Goal: Navigation & Orientation: Find specific page/section

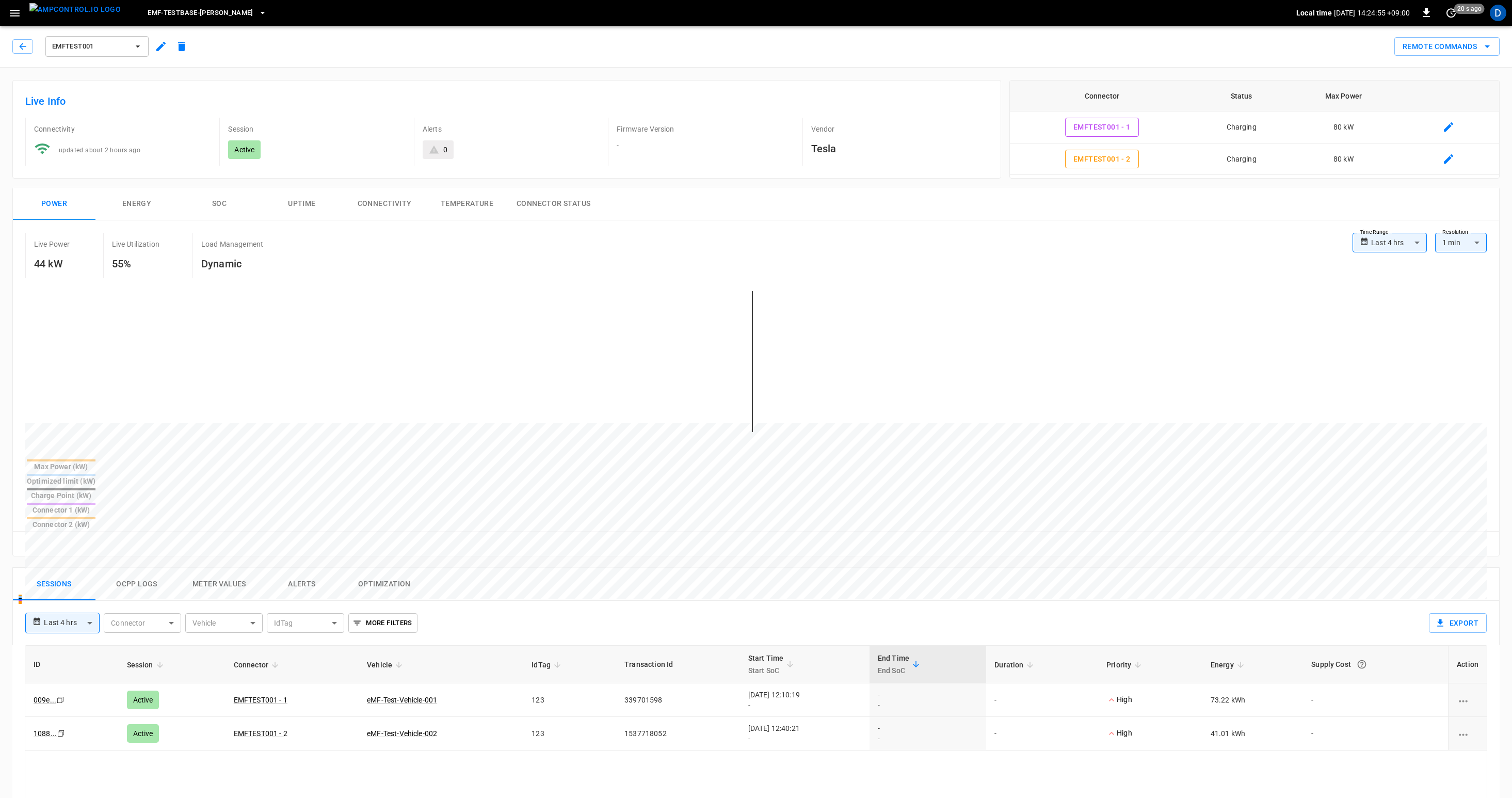
click at [18, 17] on icon "button" at bounding box center [15, 13] width 13 height 13
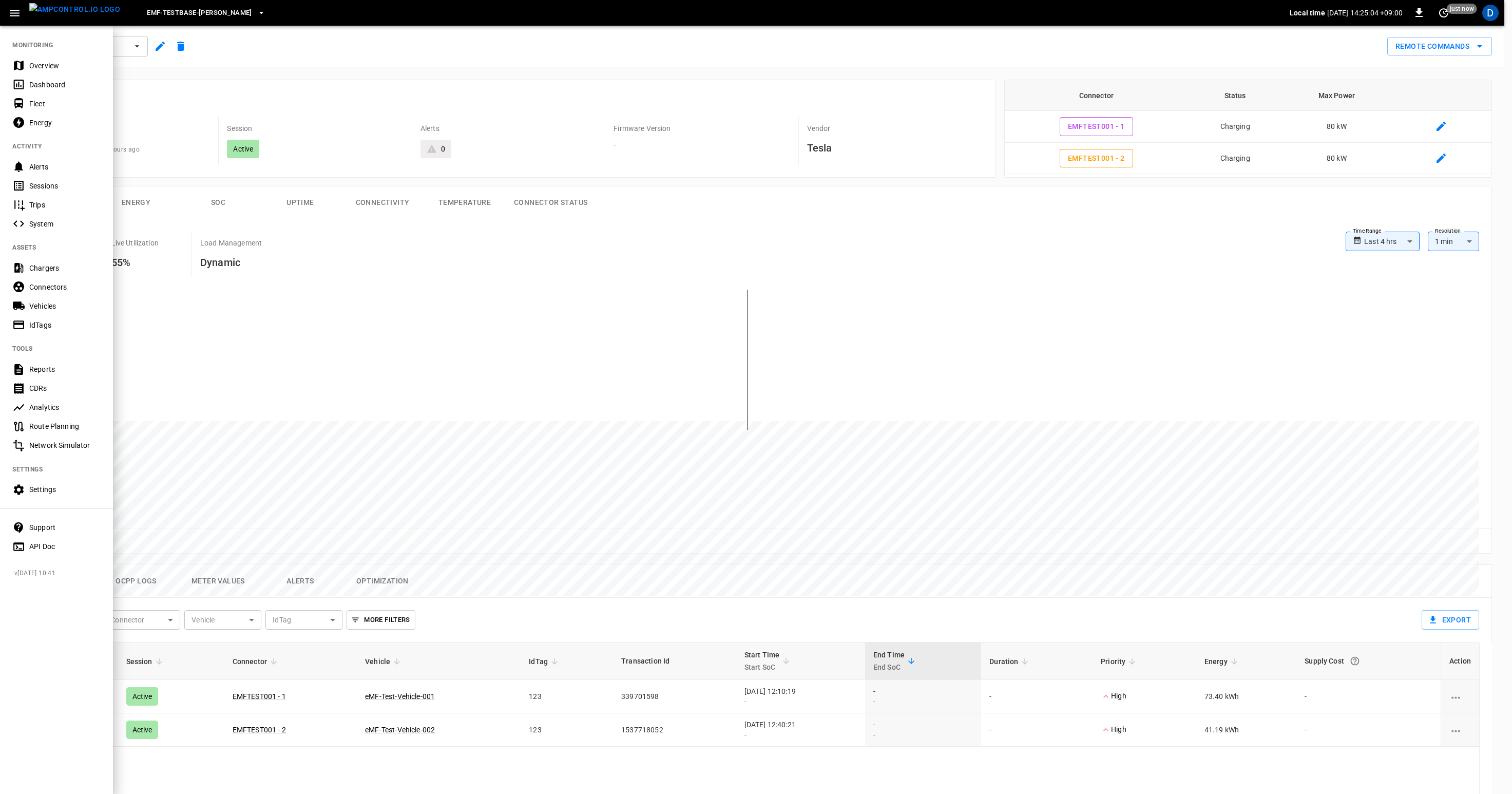
click at [44, 301] on div "Vehicles" at bounding box center [65, 306] width 71 height 10
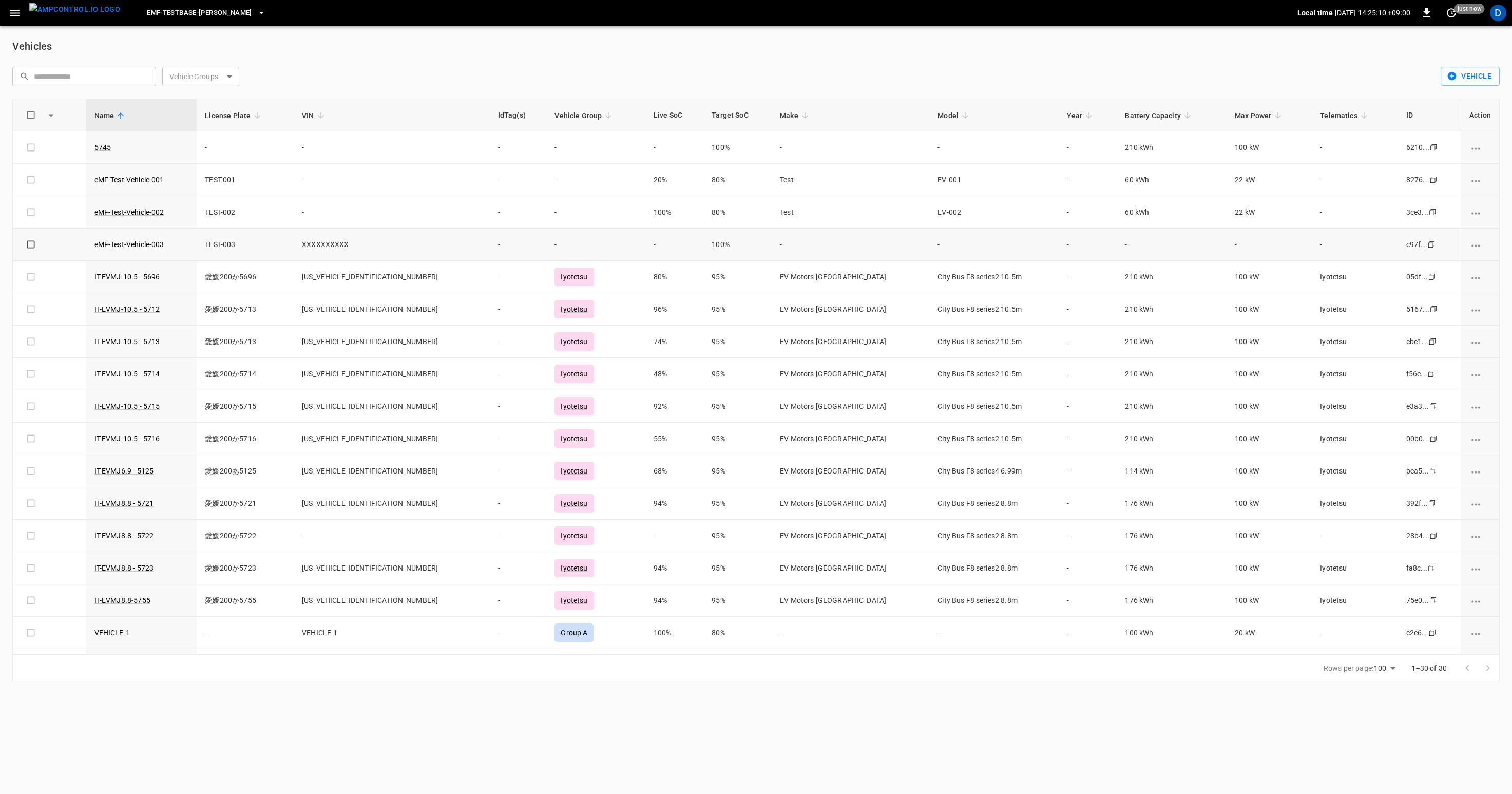
click at [136, 239] on td "eMF-Test-Vehicle-003" at bounding box center [142, 245] width 111 height 32
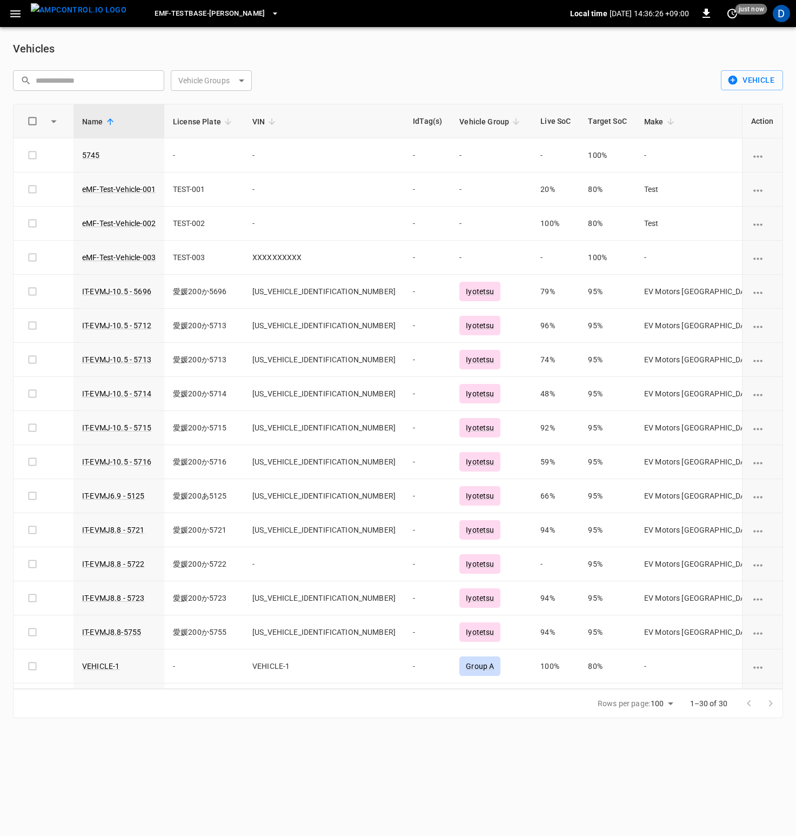
click at [18, 13] on icon "button" at bounding box center [15, 13] width 10 height 7
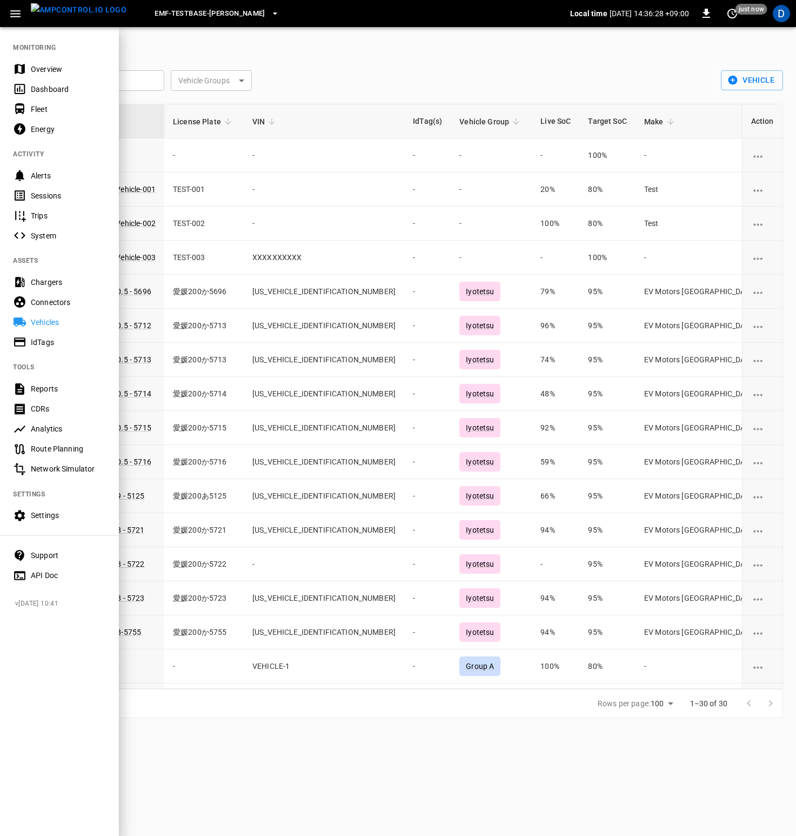
click at [47, 81] on div "Dashboard" at bounding box center [59, 89] width 119 height 20
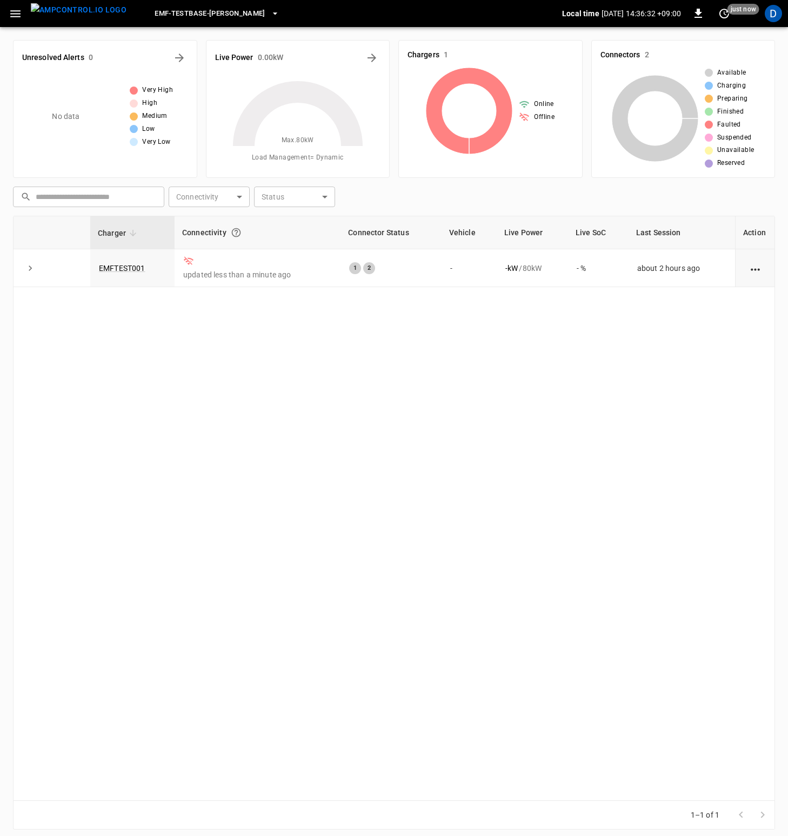
click at [20, 15] on icon "button" at bounding box center [16, 14] width 14 height 14
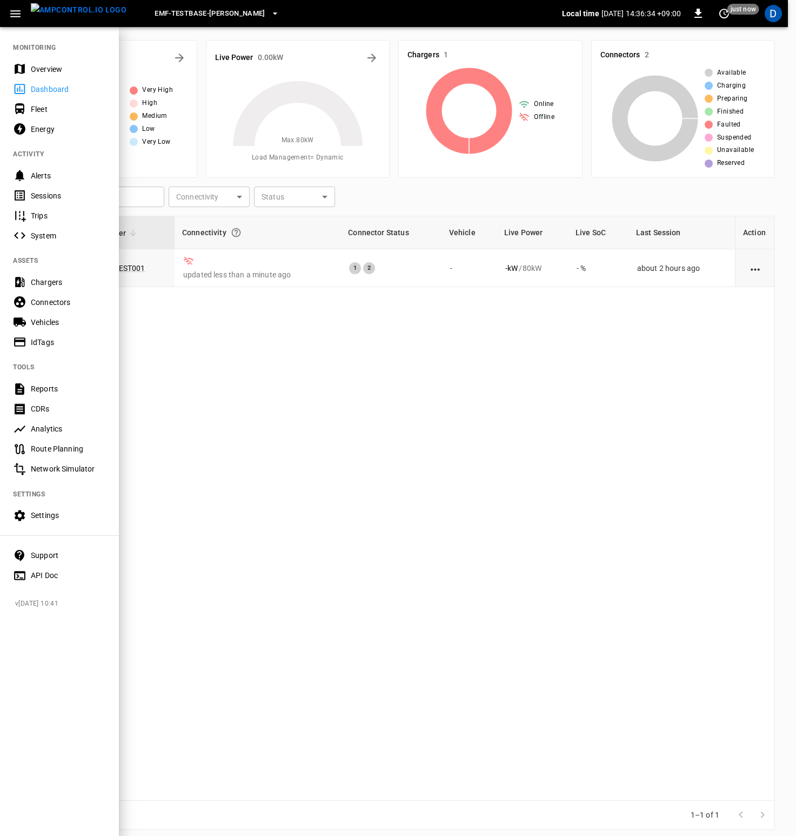
click at [49, 284] on div "Chargers" at bounding box center [68, 282] width 75 height 11
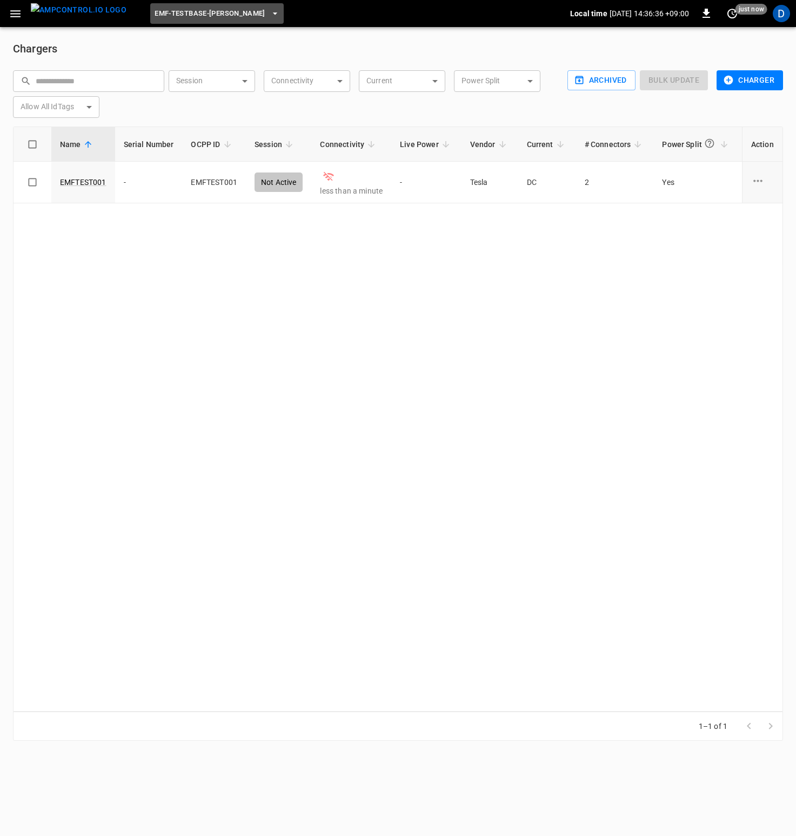
click at [217, 10] on span "eMF-Testbase-[PERSON_NAME]" at bounding box center [210, 14] width 111 height 12
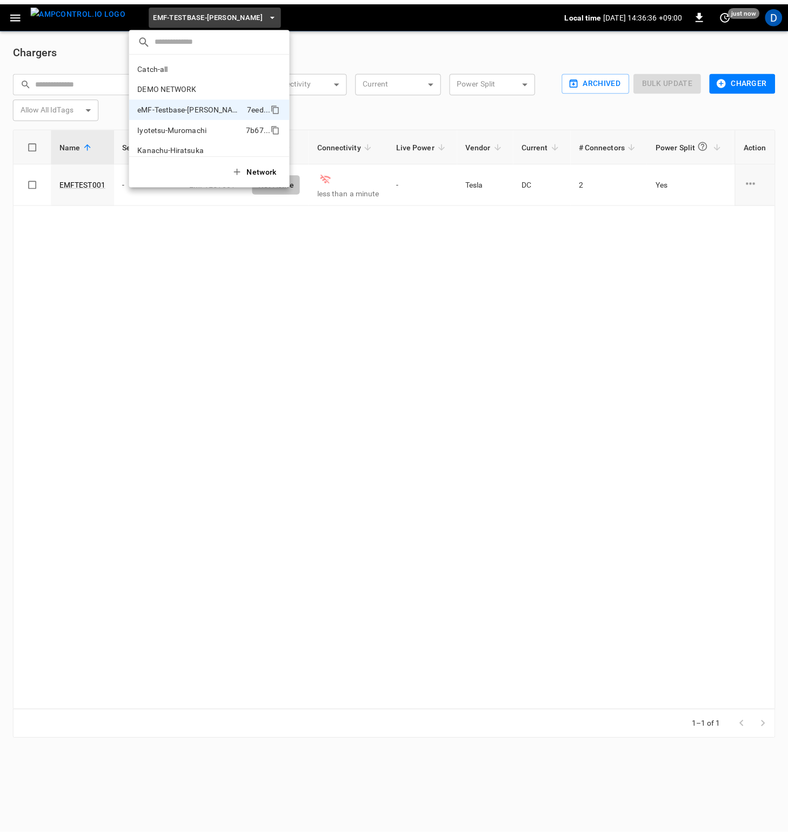
scroll to position [29, 0]
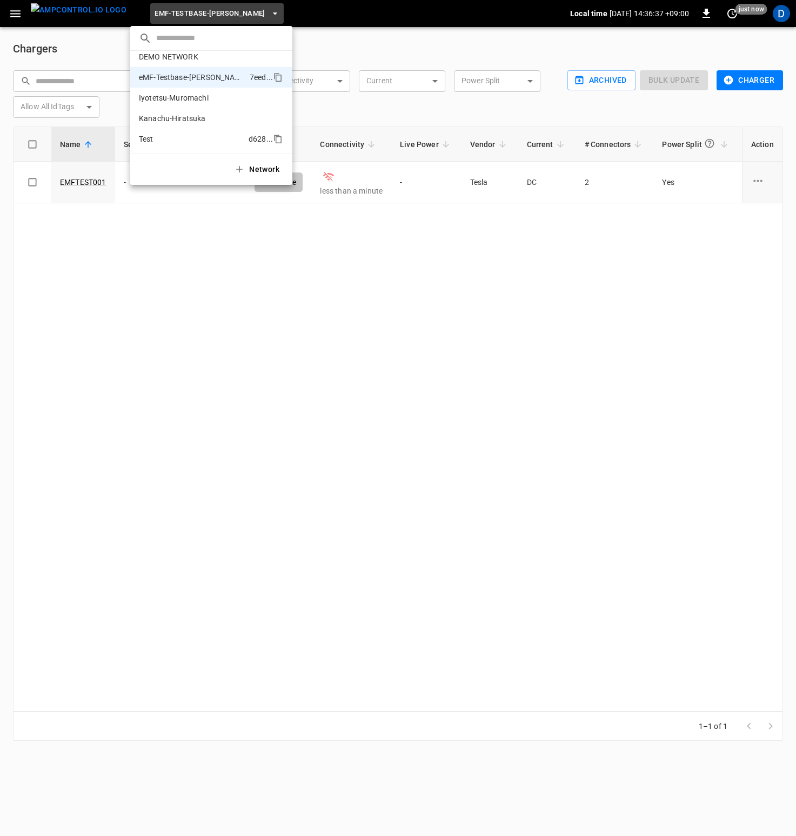
click at [161, 136] on li "Test d628 ..." at bounding box center [211, 139] width 162 height 21
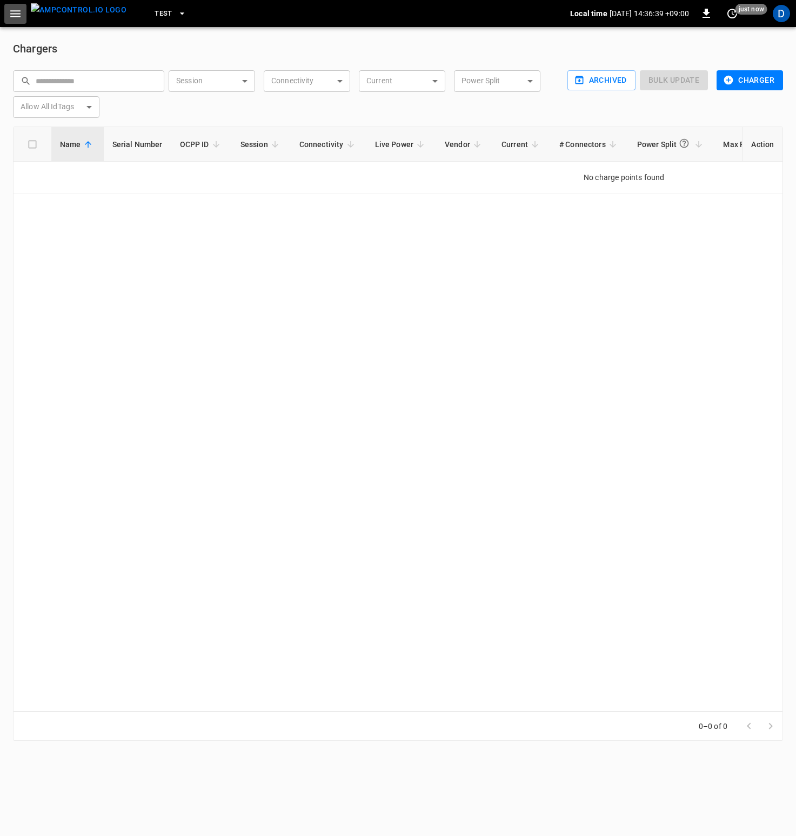
click at [10, 12] on icon "button" at bounding box center [16, 14] width 14 height 14
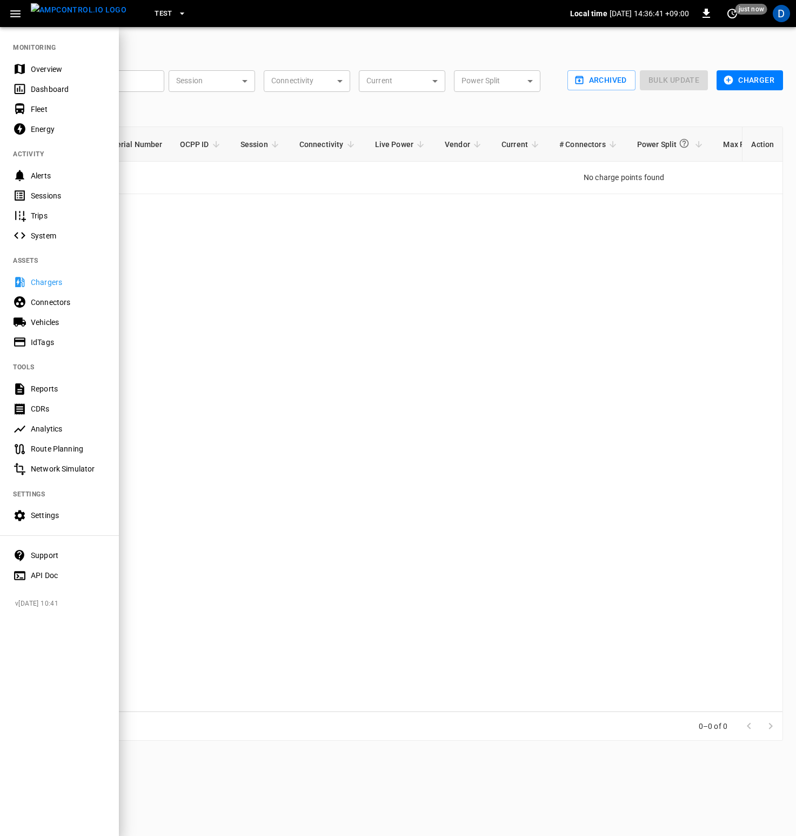
click at [742, 78] on div at bounding box center [398, 418] width 796 height 836
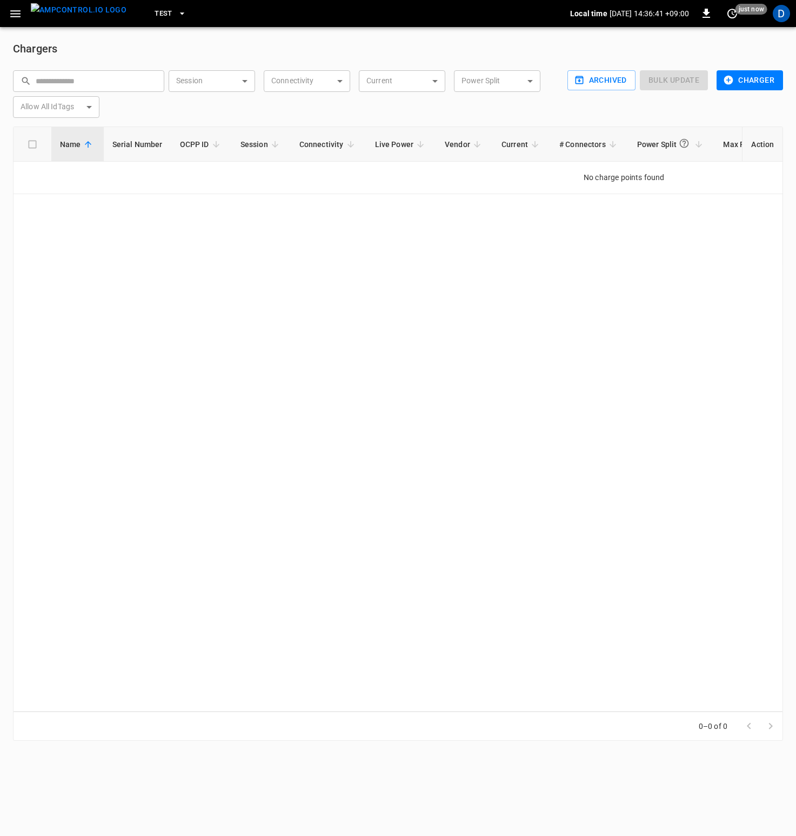
click at [743, 80] on button "Charger" at bounding box center [750, 80] width 66 height 20
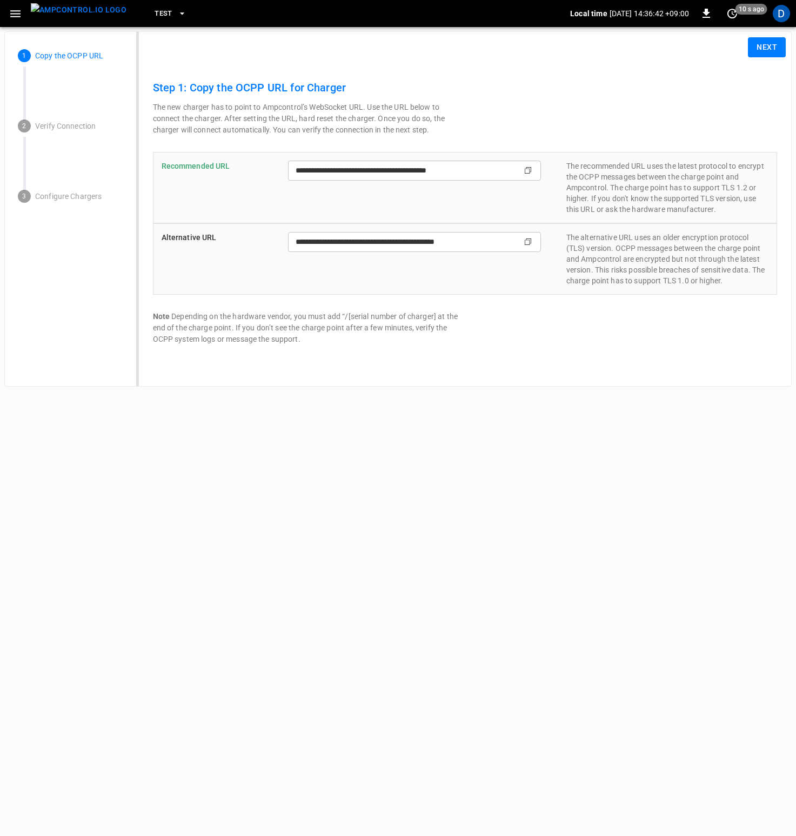
type input "**********"
click at [752, 49] on button "Next" at bounding box center [767, 47] width 38 height 20
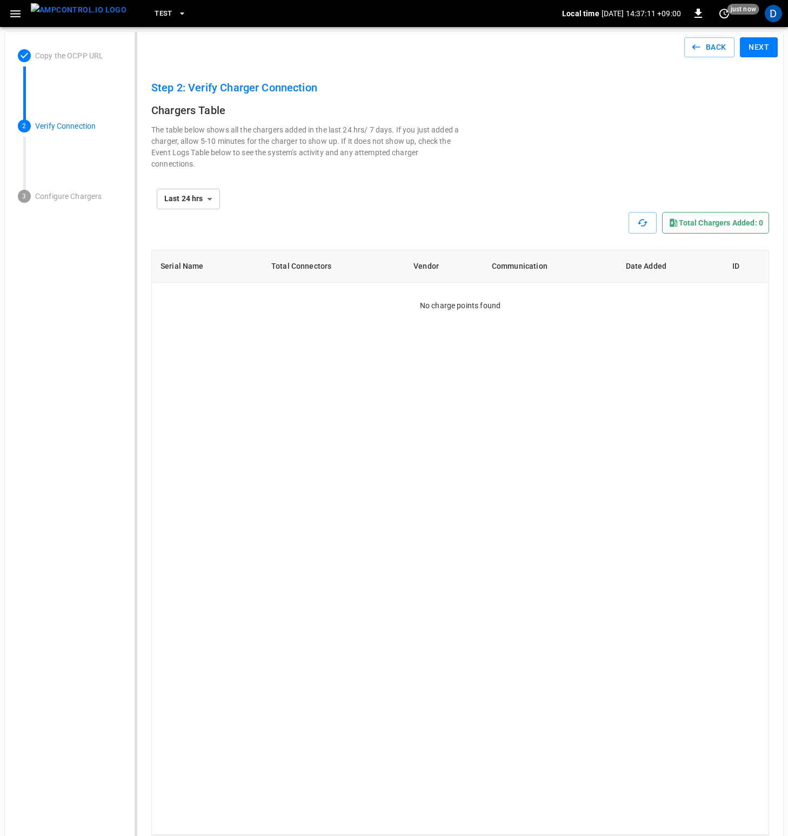
click at [20, 17] on icon "button" at bounding box center [16, 14] width 14 height 14
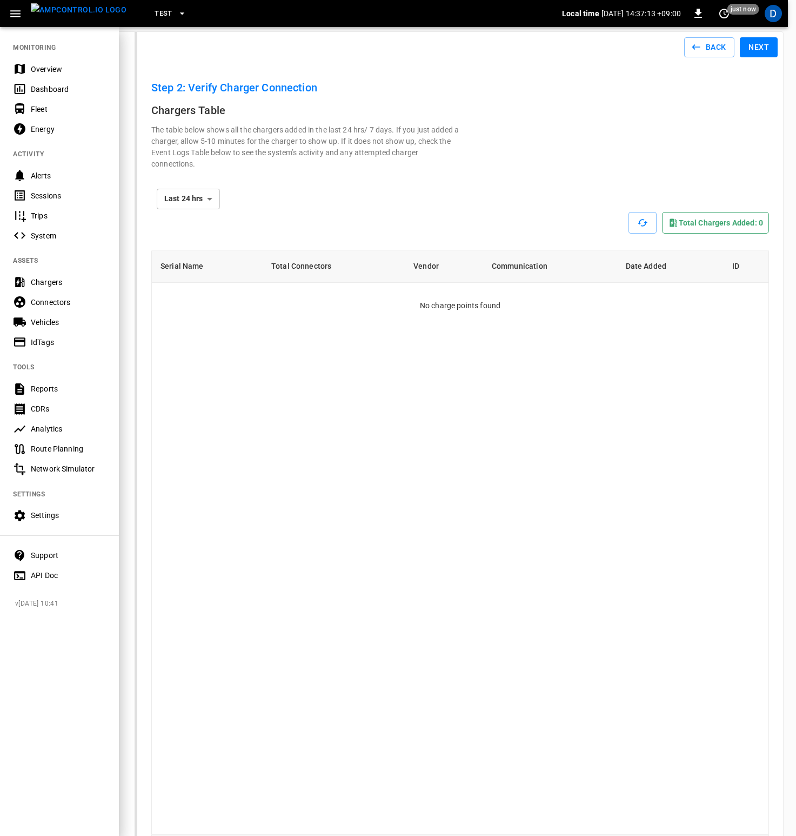
click at [45, 284] on div "Chargers" at bounding box center [68, 282] width 75 height 11
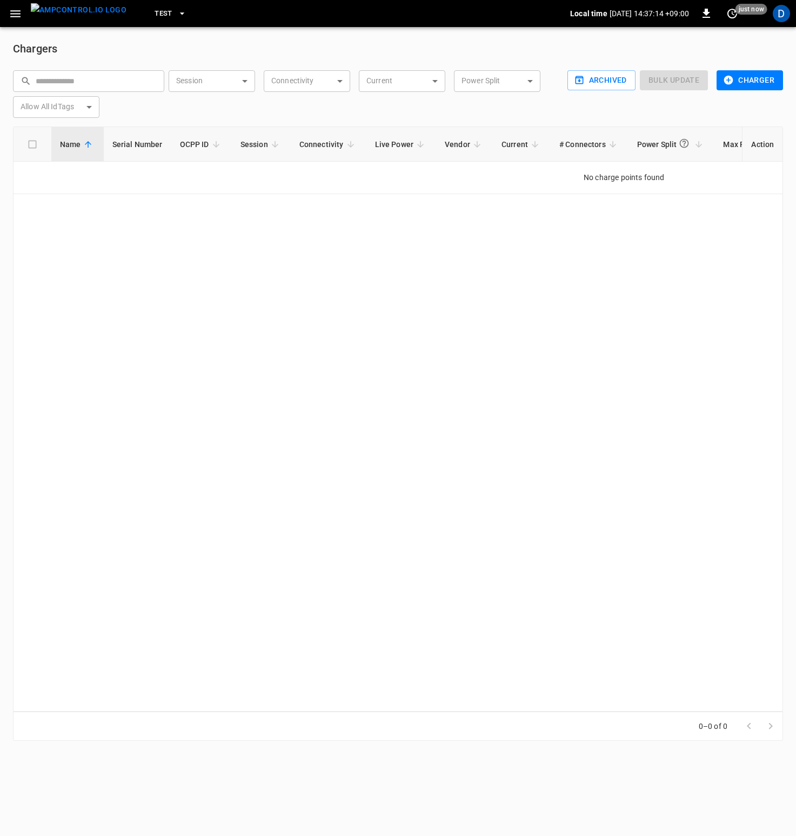
click at [155, 11] on span "Test" at bounding box center [164, 14] width 18 height 12
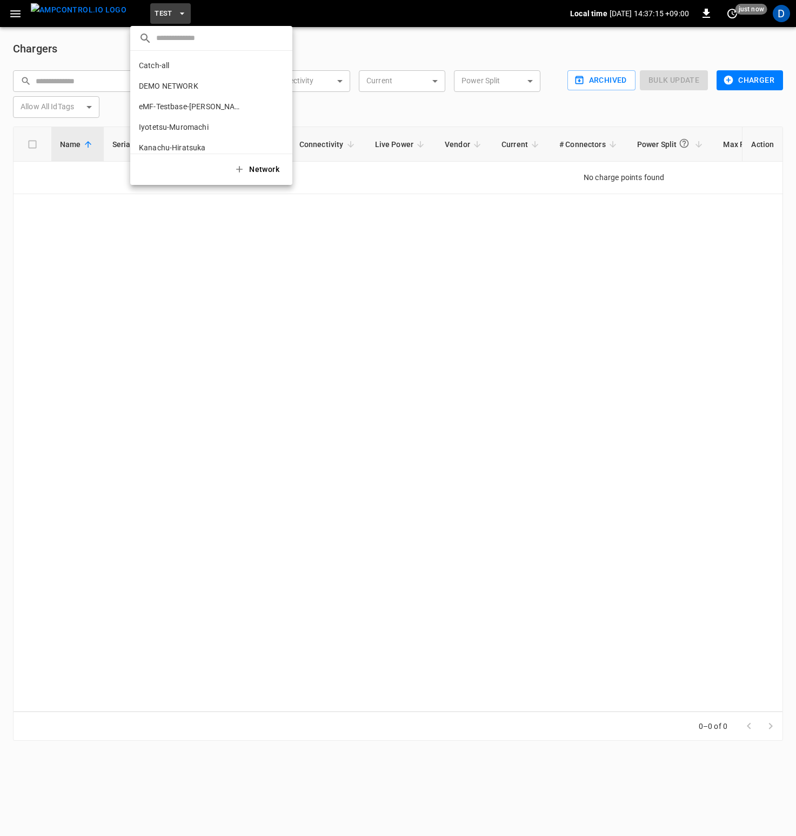
scroll to position [29, 0]
click at [188, 95] on p "Iyotetsu-Muromachi" at bounding box center [174, 97] width 70 height 11
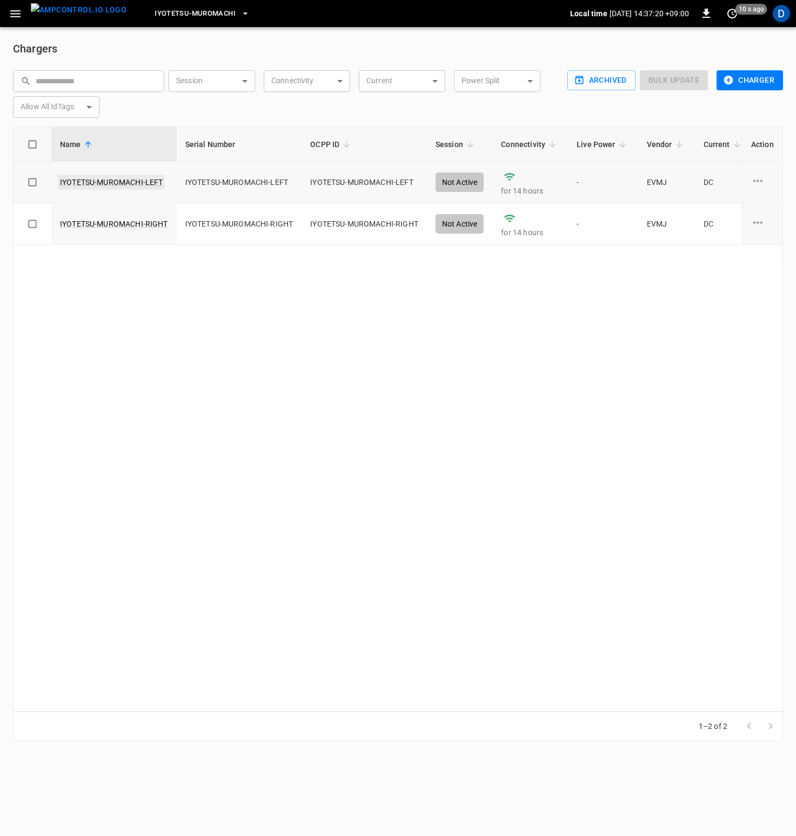
click at [150, 182] on link "IYOTETSU-MUROMACHI-LEFT" at bounding box center [111, 182] width 107 height 15
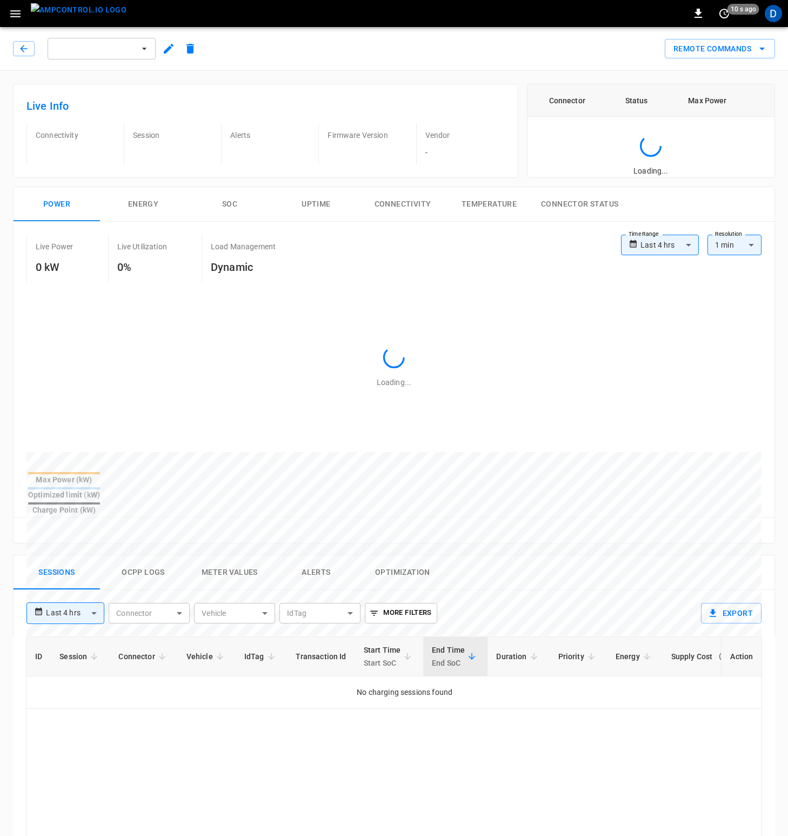
click at [555, 206] on button "Connector Status" at bounding box center [579, 204] width 95 height 35
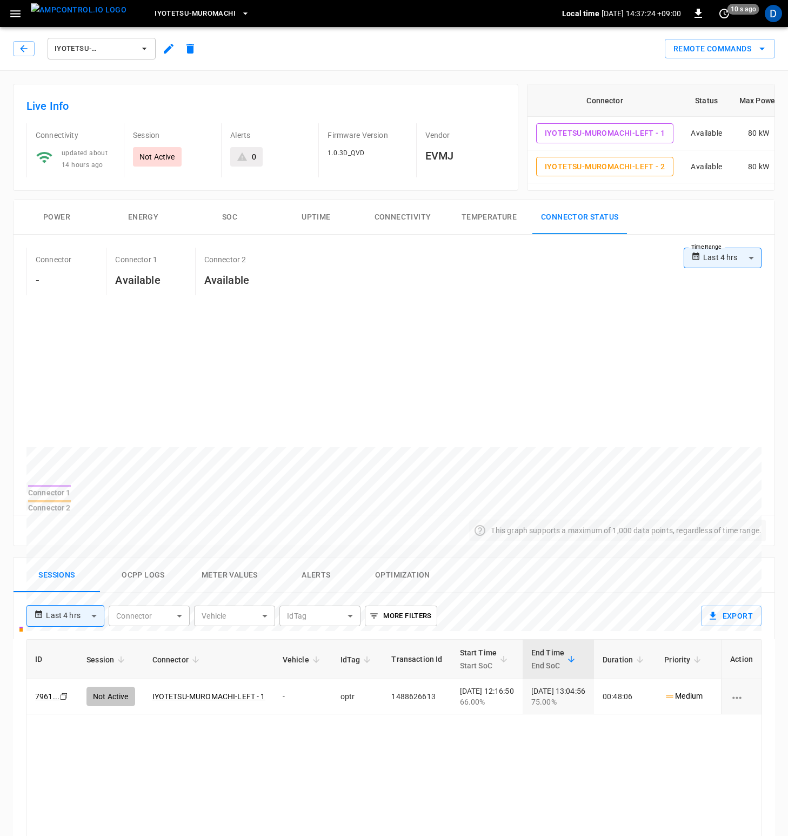
click at [410, 221] on button "Connectivity" at bounding box center [402, 217] width 86 height 35
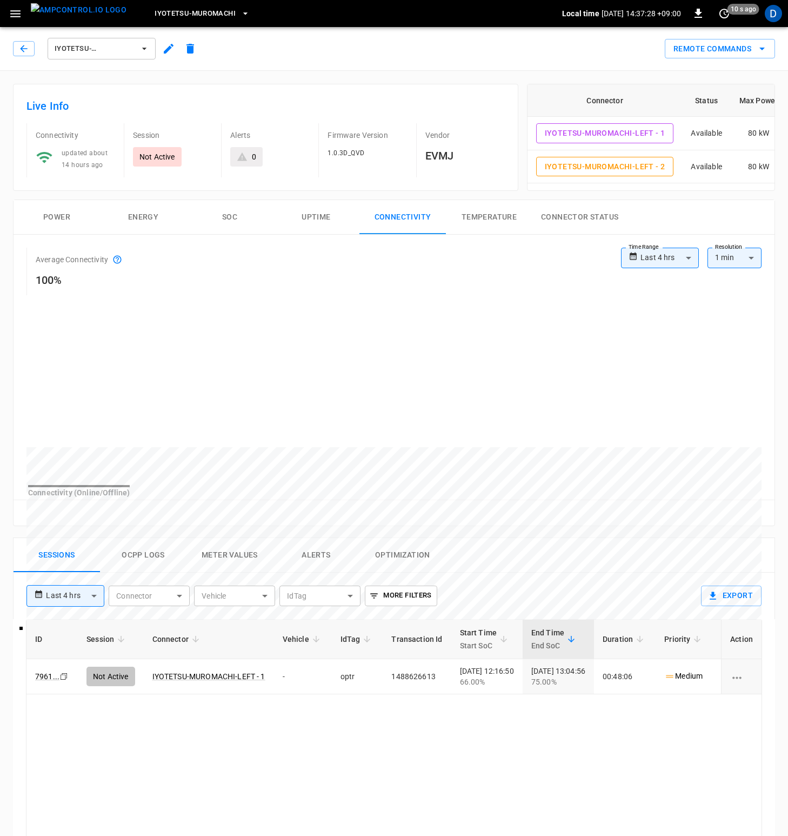
click at [675, 262] on body "**********" at bounding box center [394, 623] width 788 height 1246
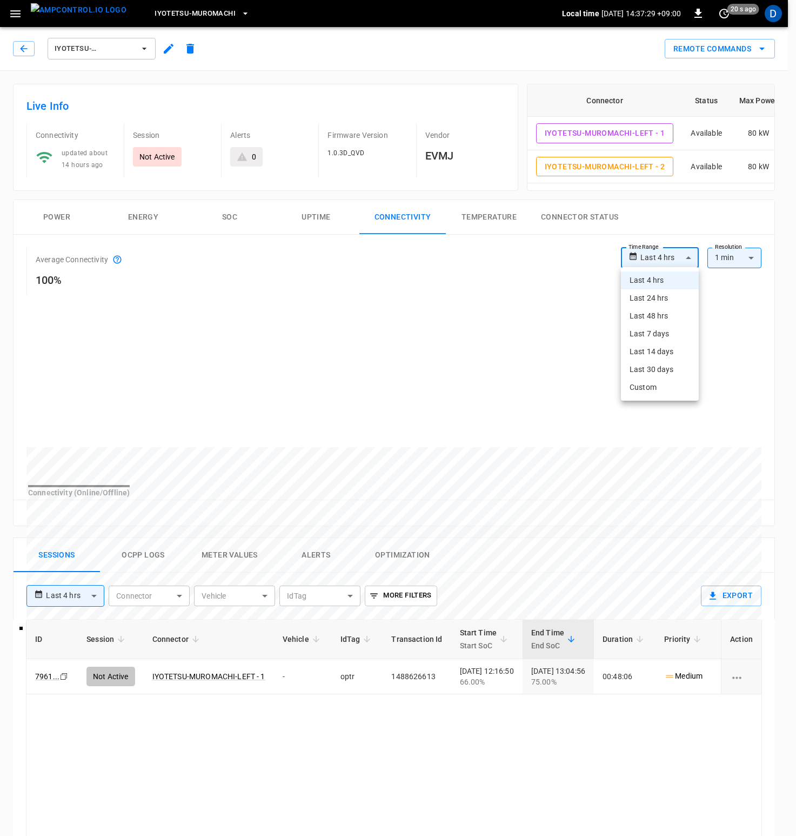
click at [667, 291] on li "Last 24 hrs" at bounding box center [660, 298] width 78 height 18
type input "**********"
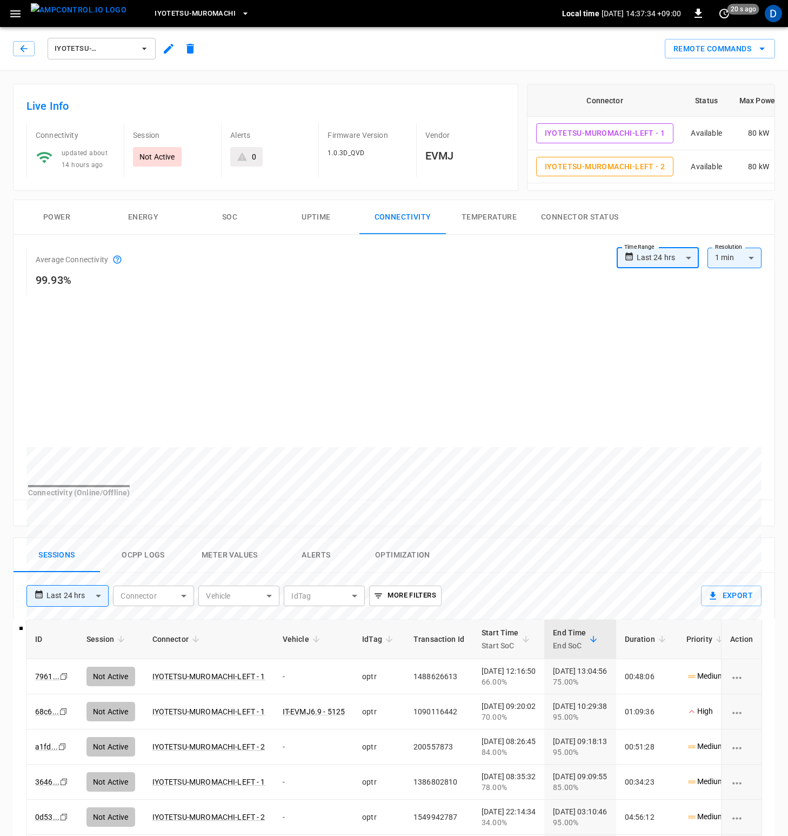
click at [99, 51] on span "IYOTETSU-MUROMACHI-LEFT" at bounding box center [95, 49] width 80 height 12
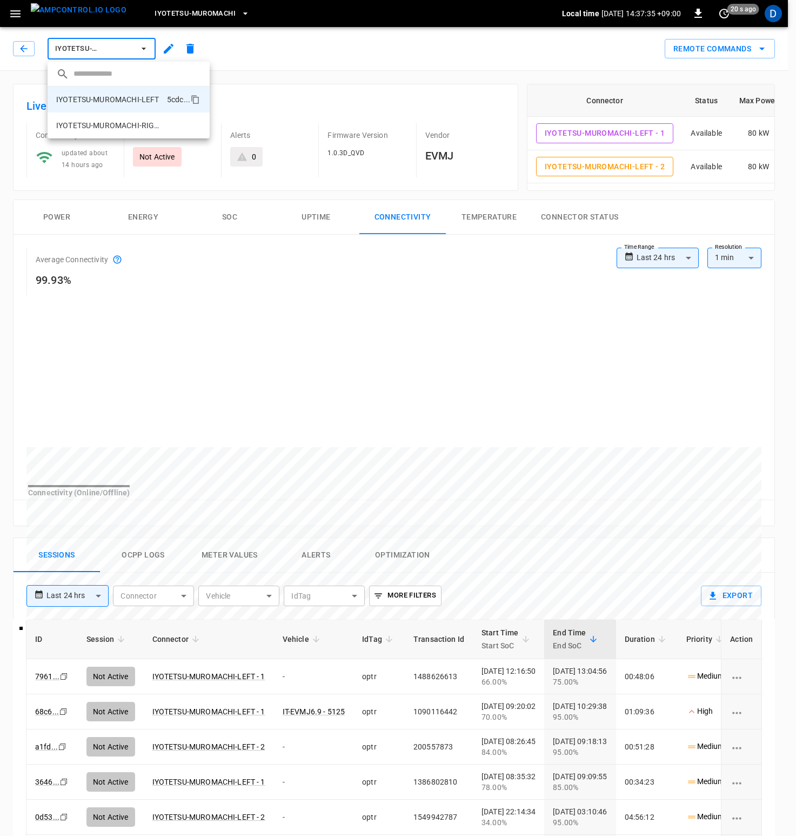
click at [31, 49] on div at bounding box center [398, 418] width 796 height 836
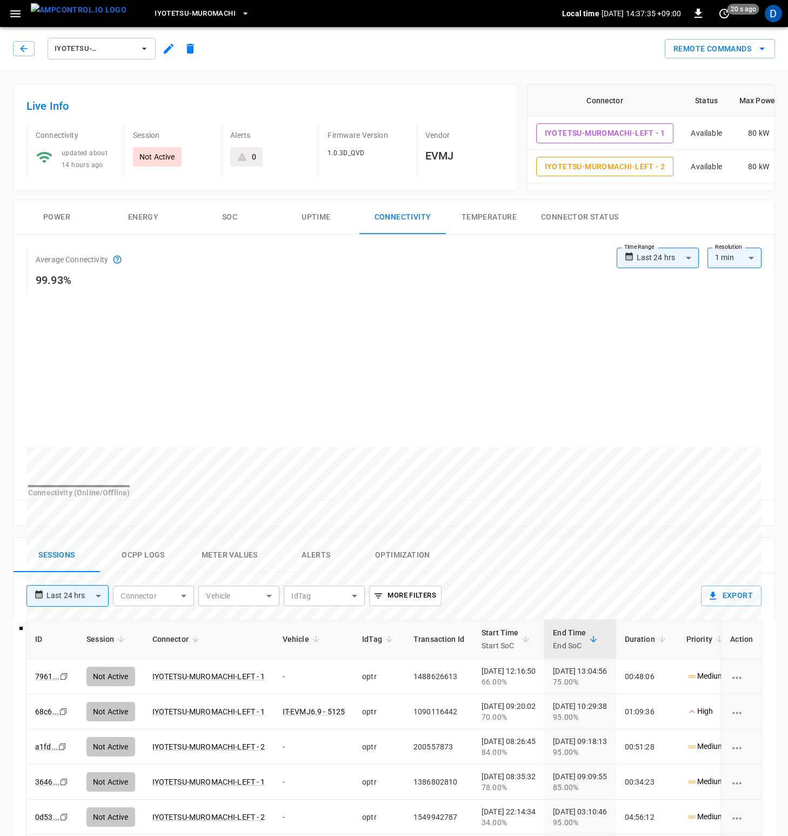
click at [186, 12] on span "Iyotetsu-Muromachi" at bounding box center [195, 14] width 81 height 12
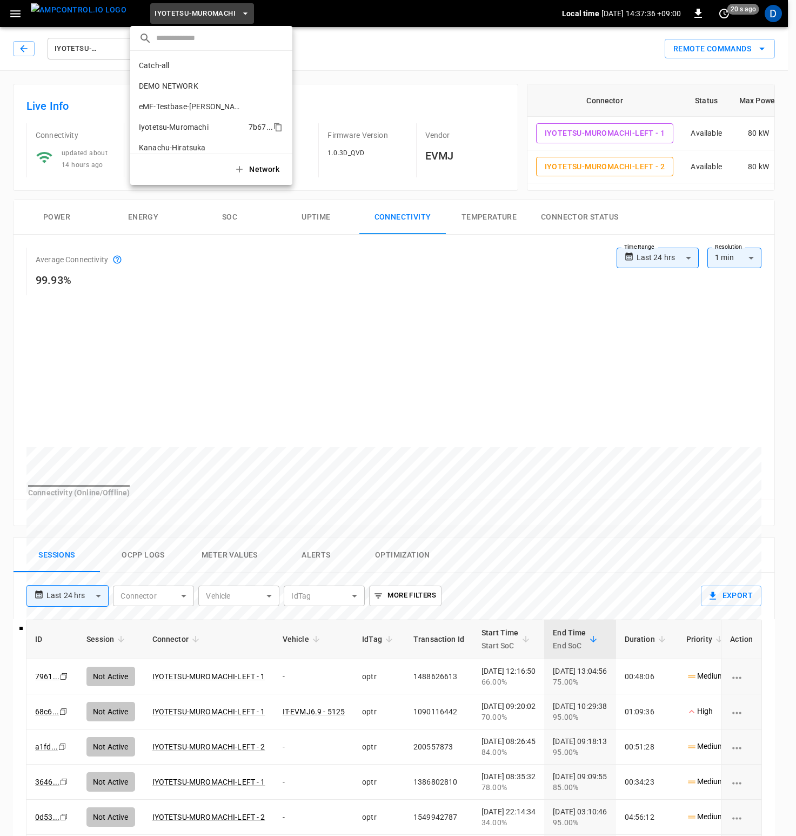
scroll to position [29, 0]
click at [183, 83] on li "eMF-Testbase-Musashimurayama 7eed ..." at bounding box center [211, 77] width 162 height 21
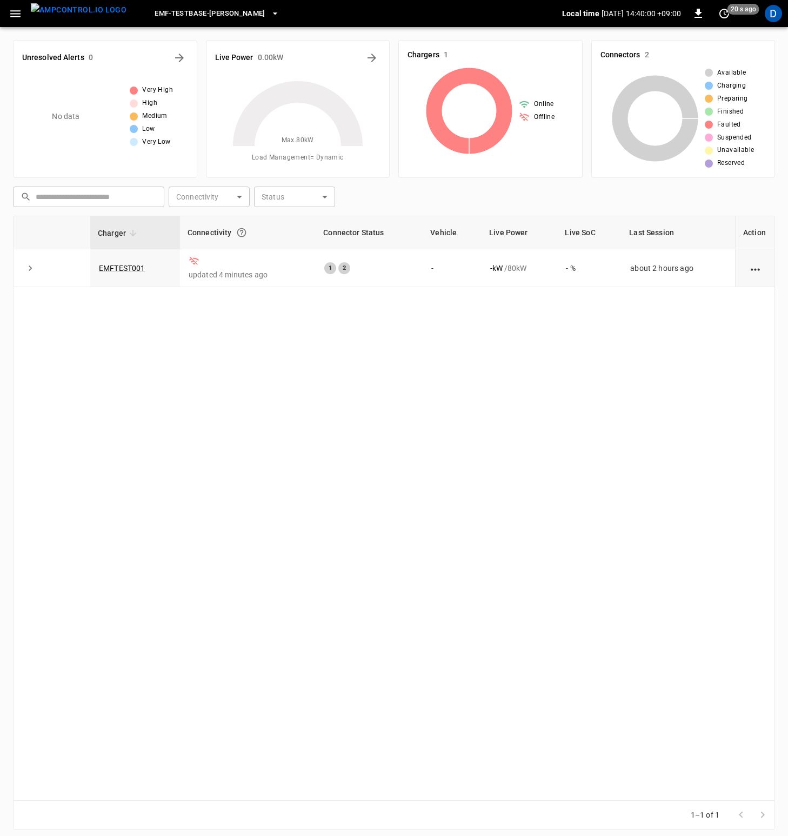
click at [14, 15] on icon "button" at bounding box center [16, 14] width 14 height 14
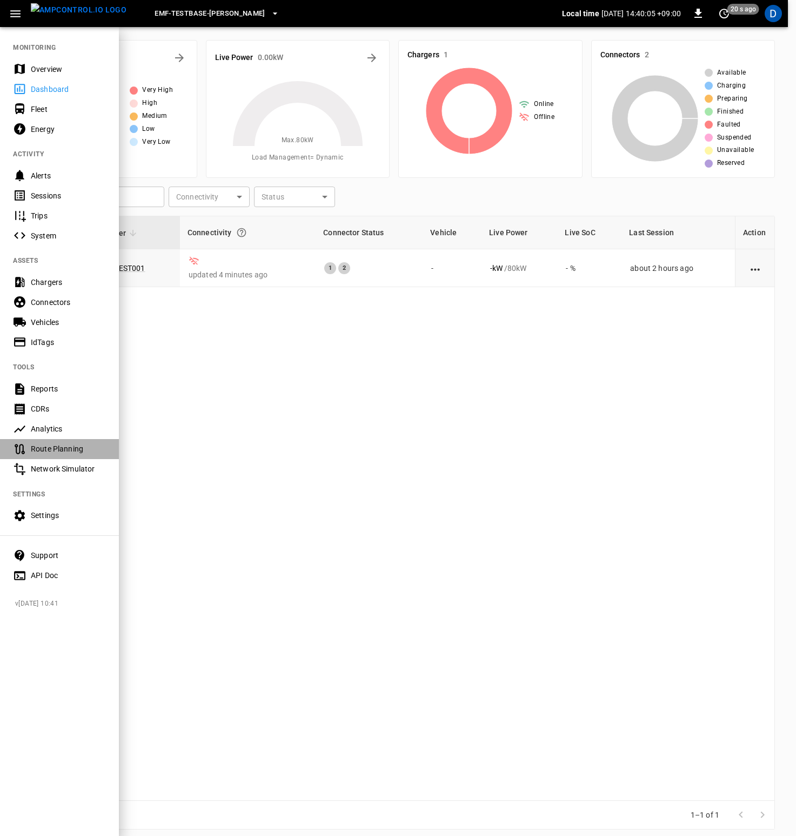
click at [59, 450] on div "Route Planning" at bounding box center [68, 448] width 75 height 11
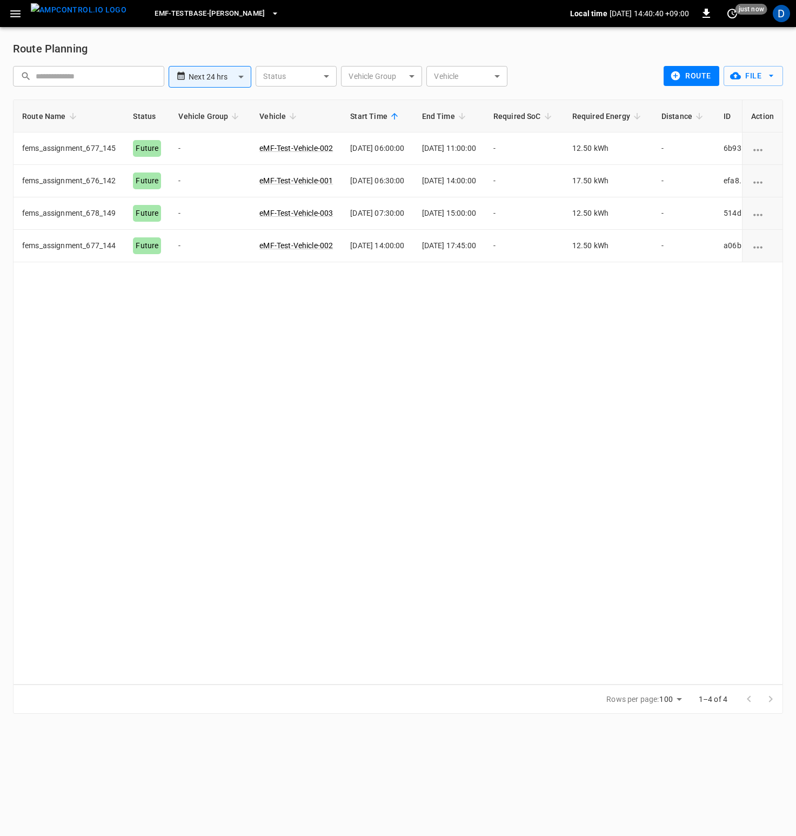
click at [217, 88] on div "**********" at bounding box center [208, 76] width 89 height 29
click at [221, 76] on body "**********" at bounding box center [398, 363] width 796 height 726
click at [224, 125] on li "Next 48 hrs" at bounding box center [210, 119] width 83 height 18
type input "**********"
